Goal: Transaction & Acquisition: Purchase product/service

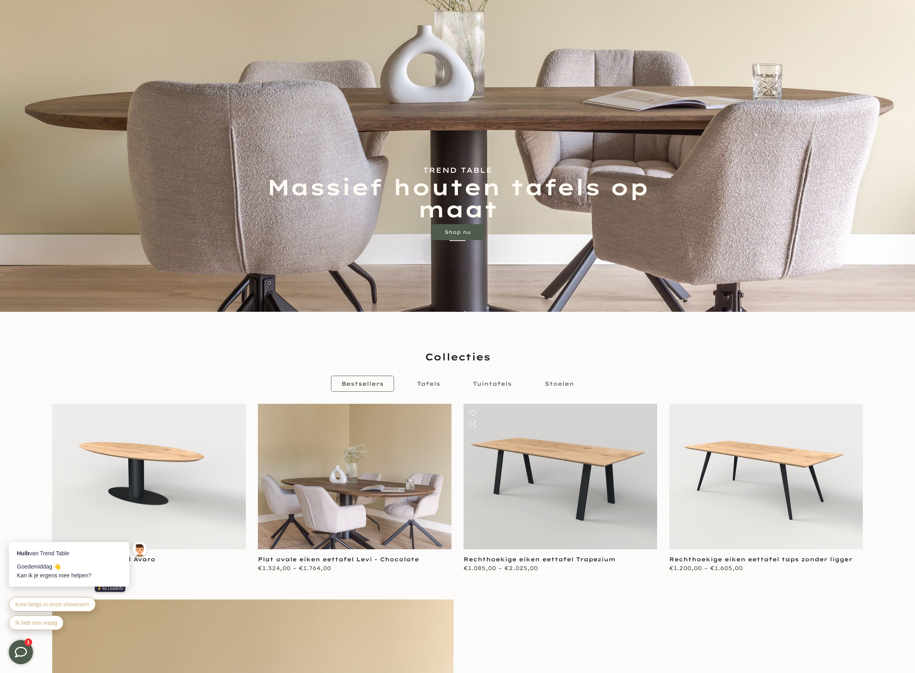
scroll to position [483, 0]
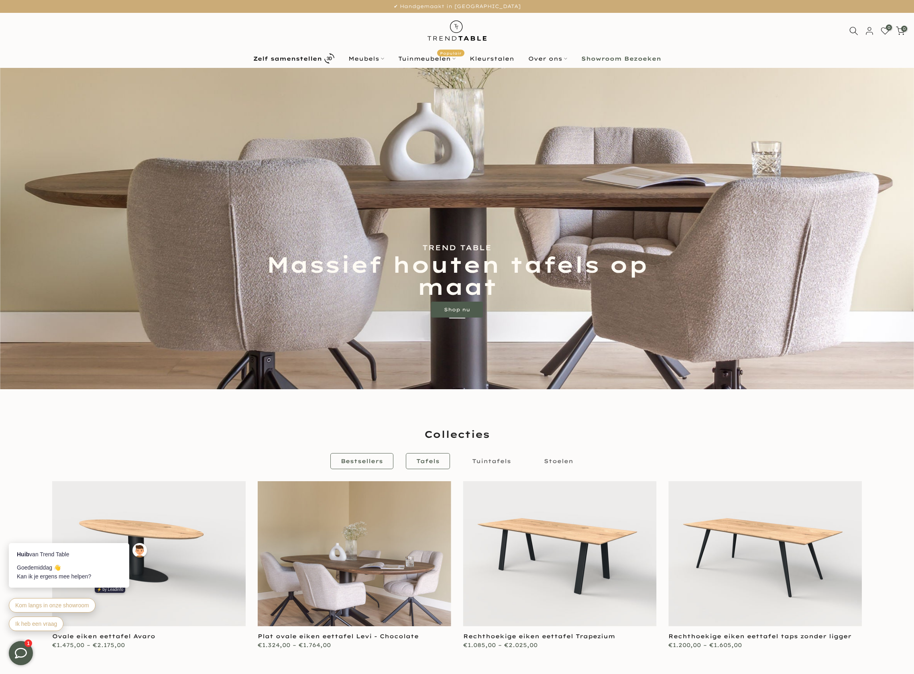
click at [437, 458] on span "Tafels" at bounding box center [427, 460] width 23 height 7
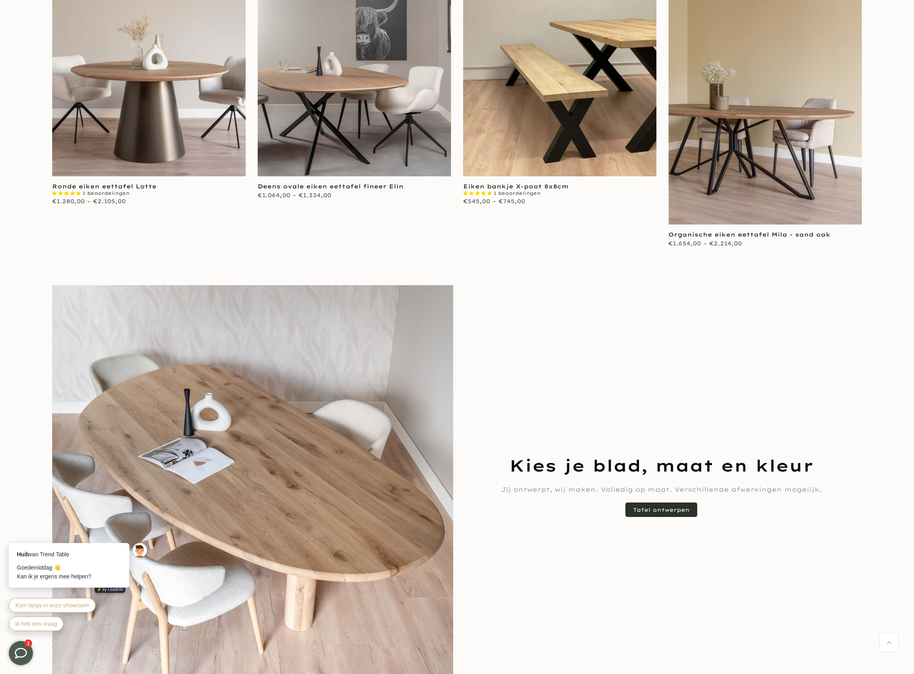
scroll to position [499, 0]
click at [679, 514] on link "Tafel ontwerpen" at bounding box center [662, 509] width 72 height 14
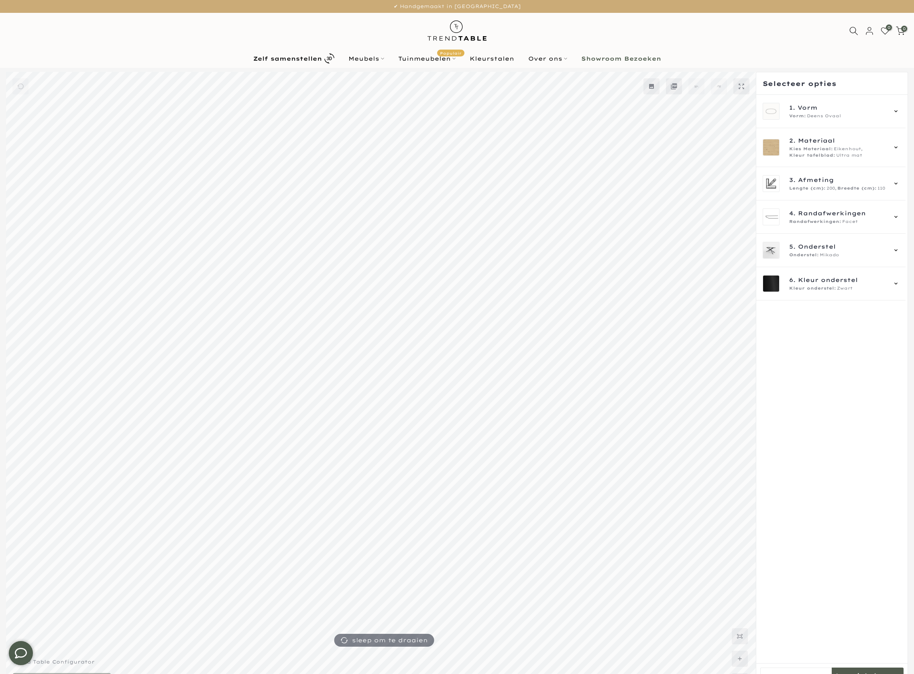
scroll to position [22, 0]
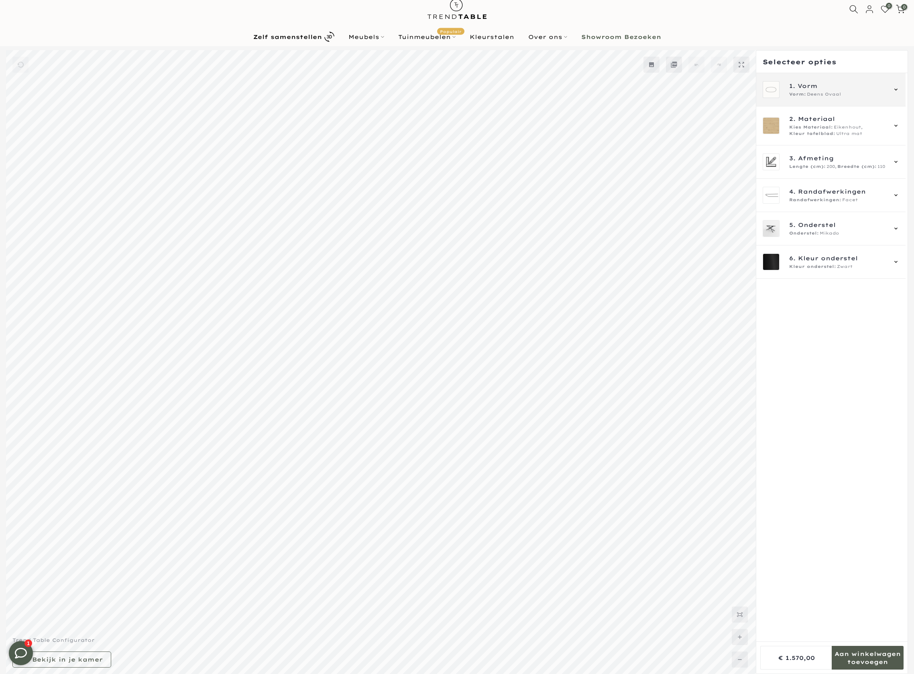
click at [900, 90] on div "1. Vorm Vorm: Deens Ovaal" at bounding box center [831, 89] width 149 height 33
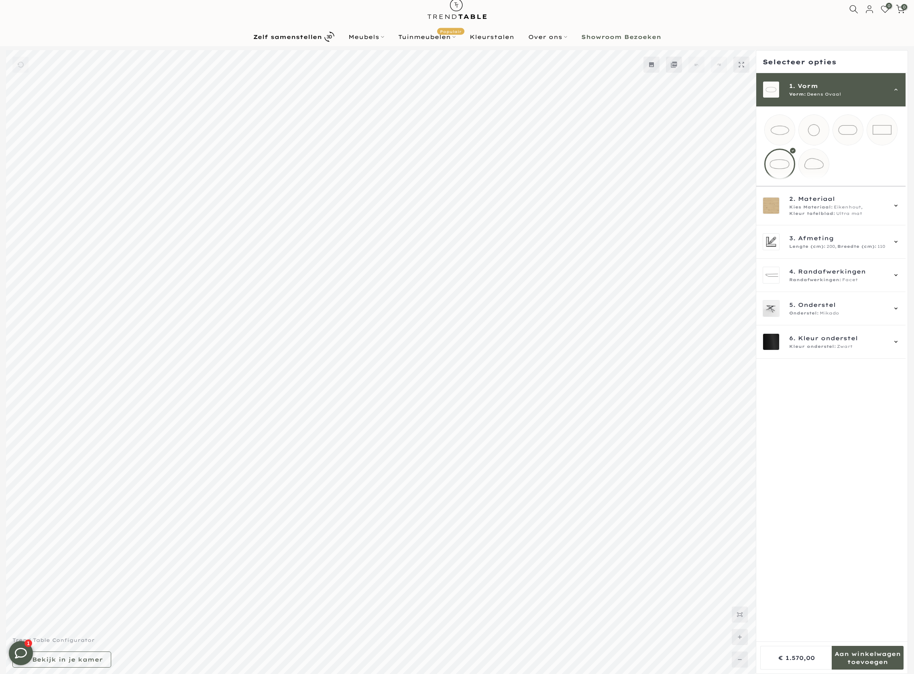
click at [818, 161] on mmq-loader at bounding box center [814, 164] width 30 height 30
click at [883, 203] on span "2. Materiaal" at bounding box center [837, 198] width 97 height 9
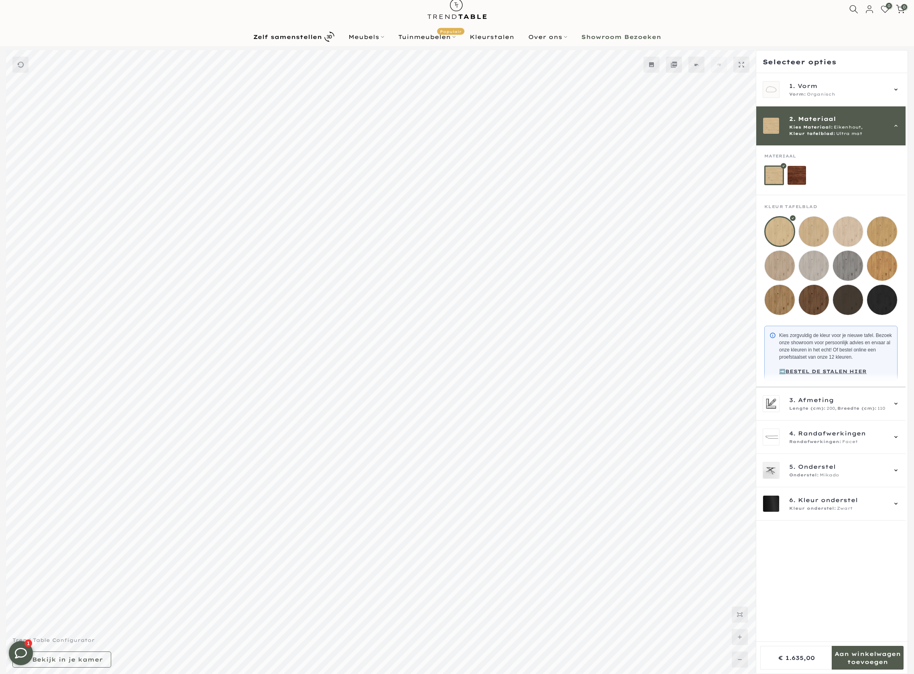
click at [820, 233] on mmq-loader at bounding box center [814, 231] width 30 height 30
click at [832, 412] on span "200," at bounding box center [832, 408] width 10 height 6
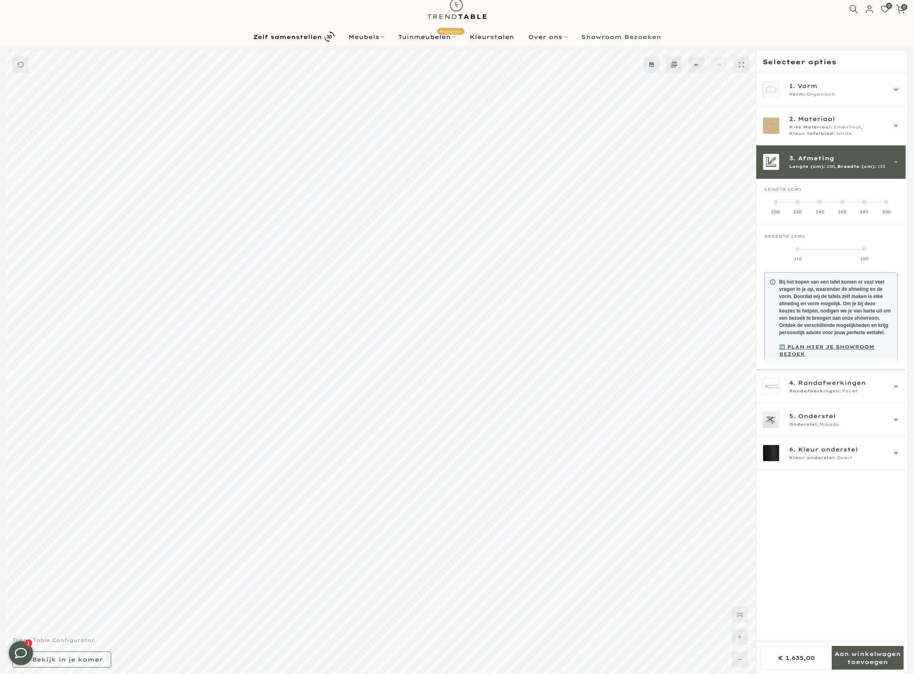
click at [815, 202] on label "240" at bounding box center [820, 207] width 22 height 16
click at [827, 394] on span "Randafwerkingen:" at bounding box center [815, 391] width 52 height 6
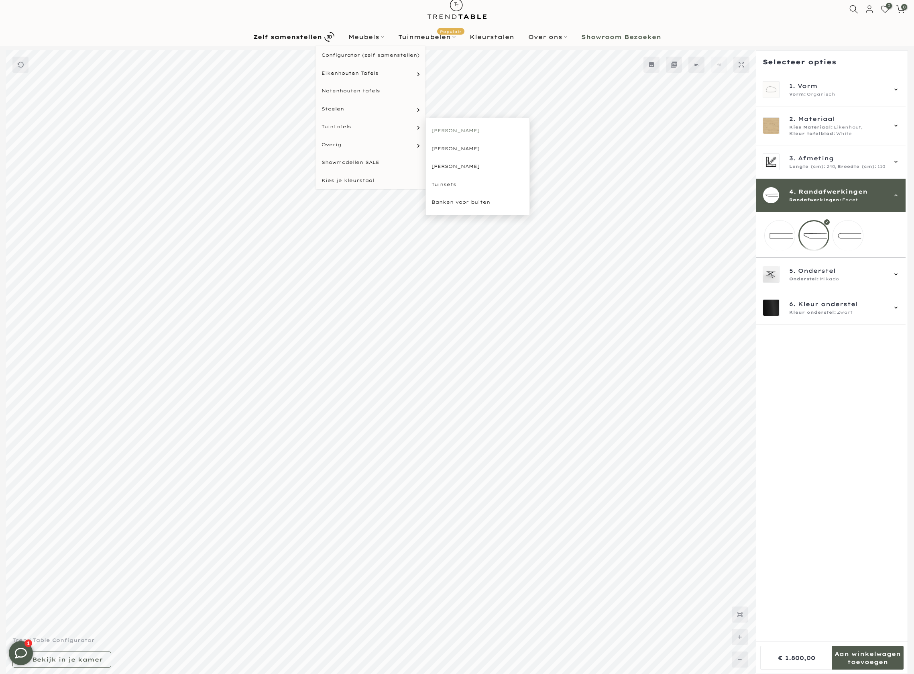
click at [439, 131] on link "[PERSON_NAME]" at bounding box center [478, 131] width 104 height 18
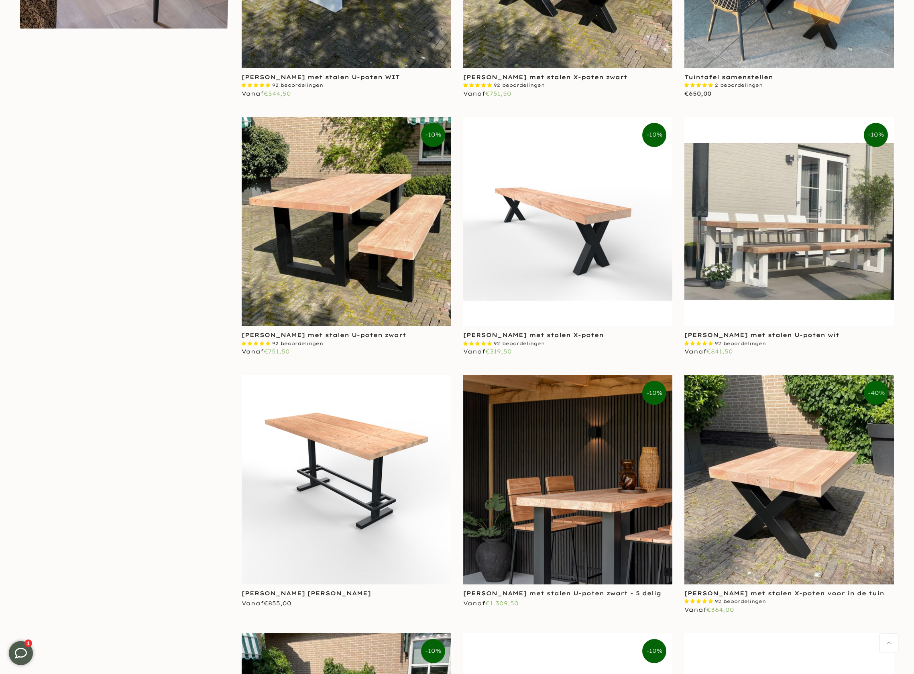
scroll to position [919, 0]
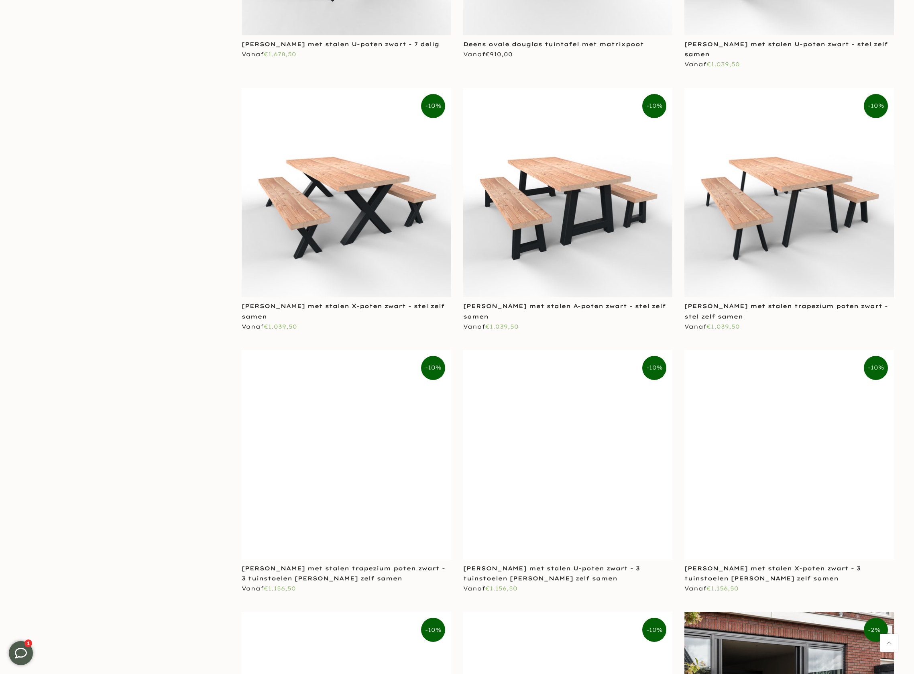
scroll to position [707, 0]
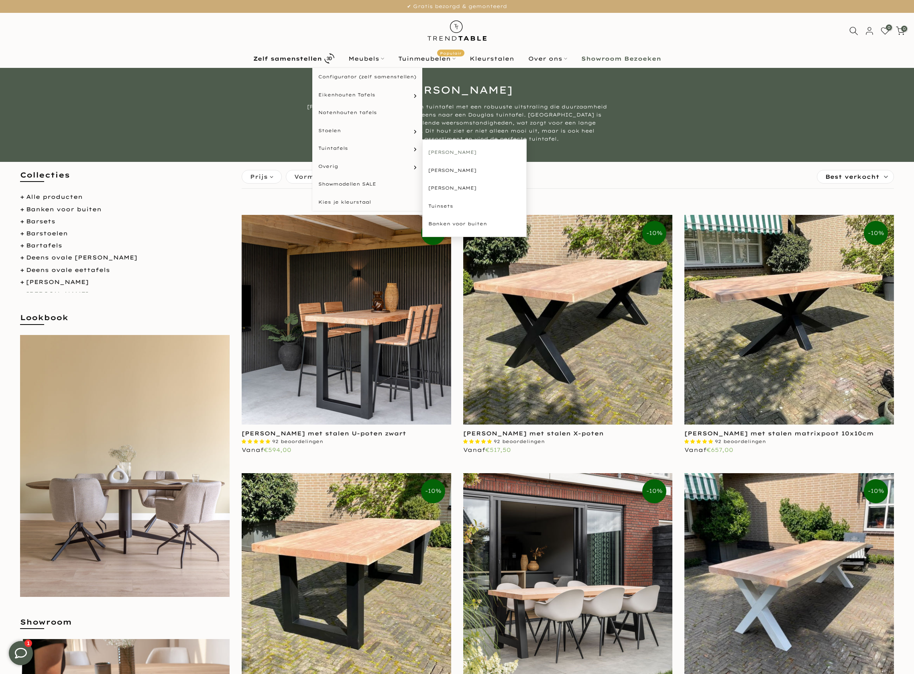
click at [471, 157] on link "[PERSON_NAME]" at bounding box center [474, 152] width 104 height 18
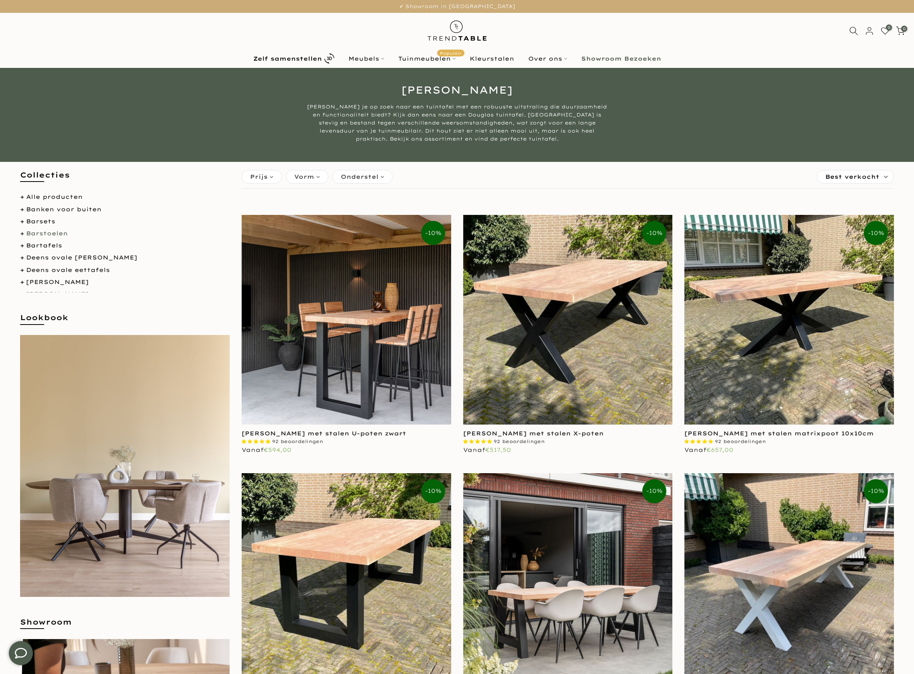
click at [47, 237] on link "Barstoelen" at bounding box center [47, 233] width 42 height 7
